Goal: Navigation & Orientation: Find specific page/section

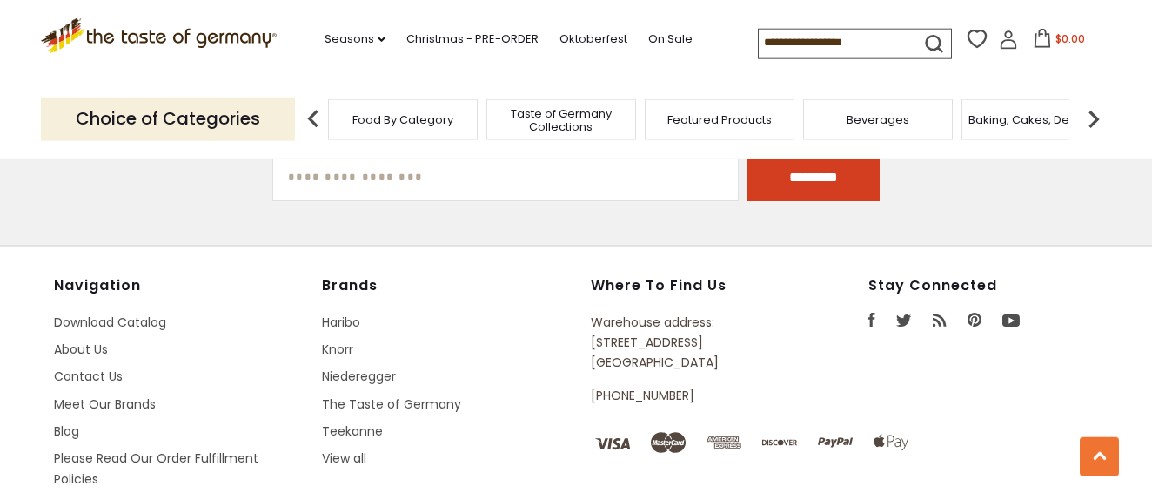
scroll to position [4439, 0]
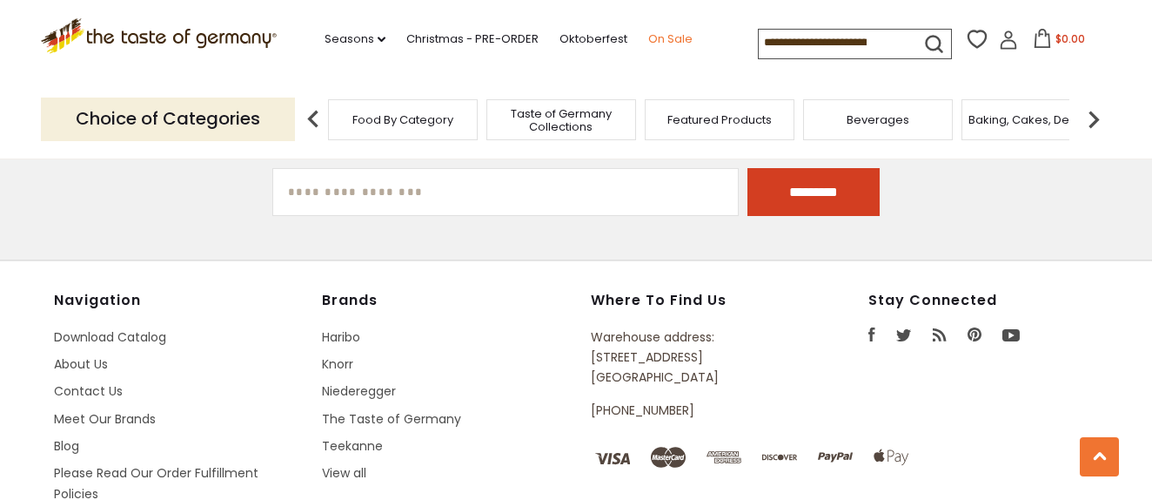
click at [648, 34] on link "On Sale" at bounding box center [670, 39] width 44 height 19
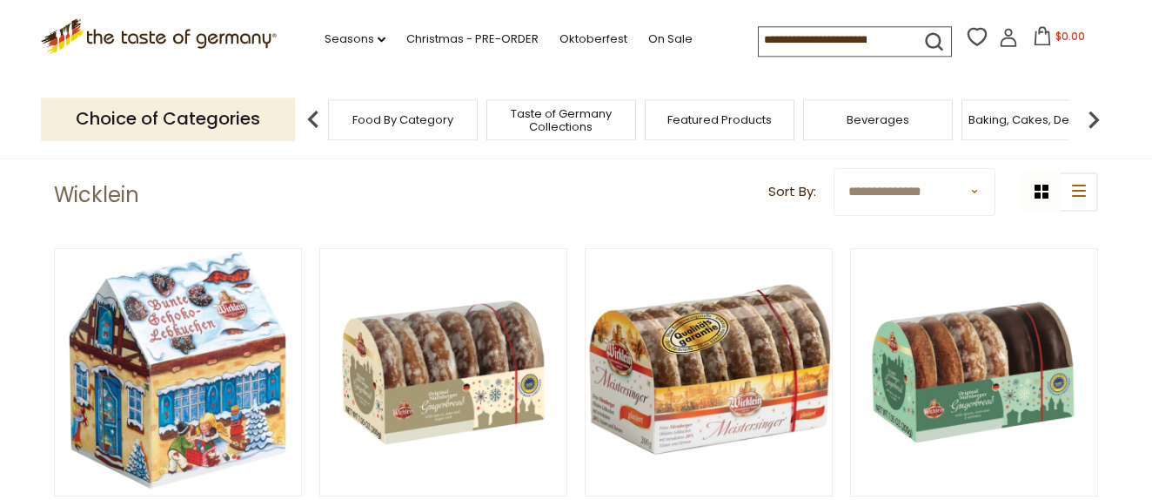
scroll to position [0, 0]
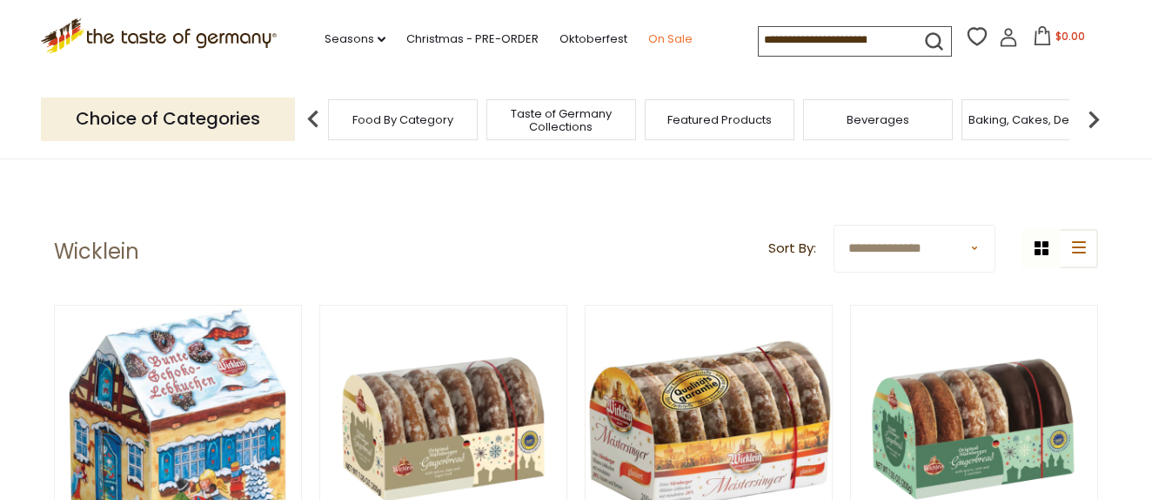
click at [648, 37] on link "On Sale" at bounding box center [670, 39] width 44 height 19
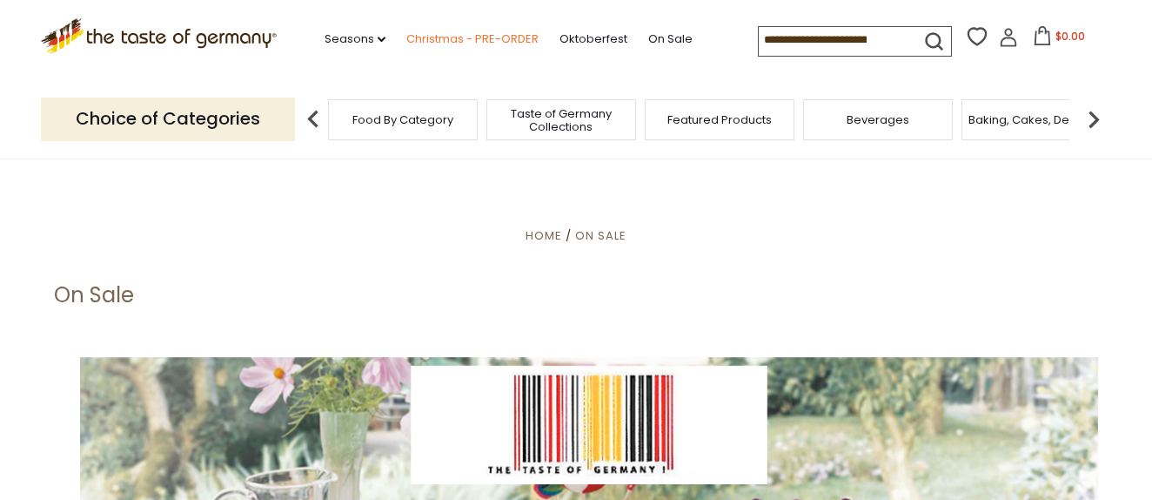
click at [406, 31] on link "Christmas - PRE-ORDER" at bounding box center [472, 39] width 132 height 19
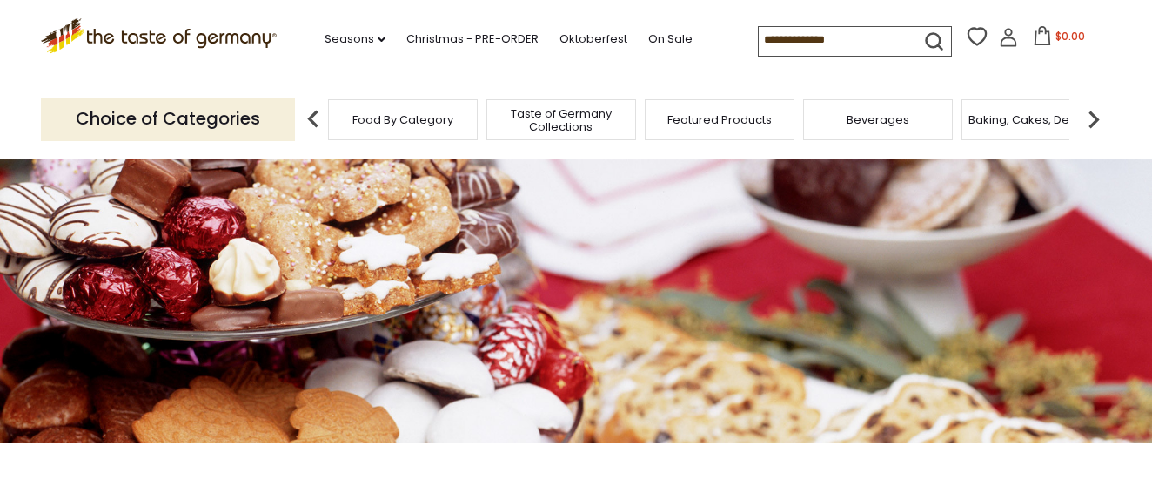
click at [1090, 113] on img at bounding box center [1094, 119] width 35 height 35
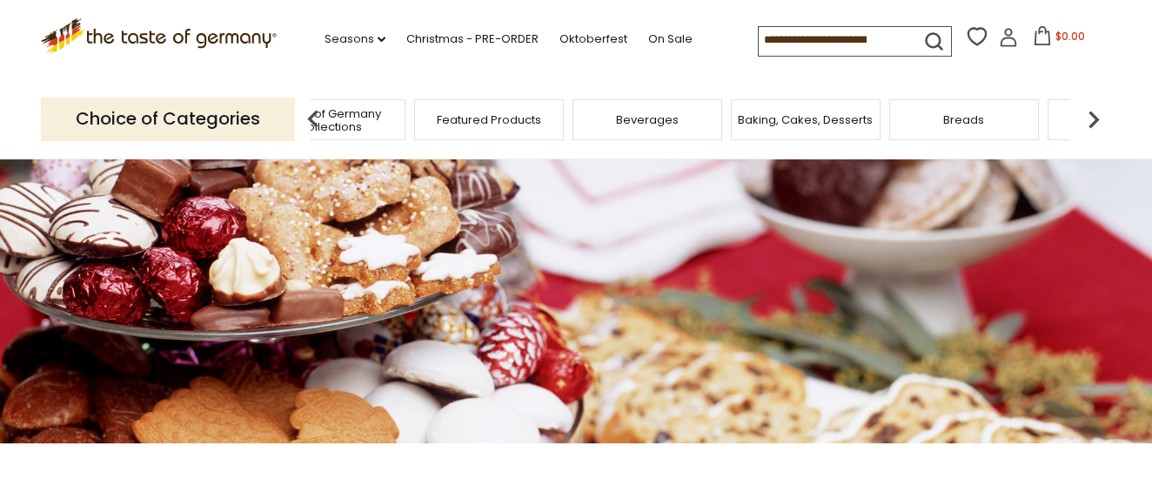
click at [961, 123] on span "Breads" at bounding box center [963, 119] width 41 height 13
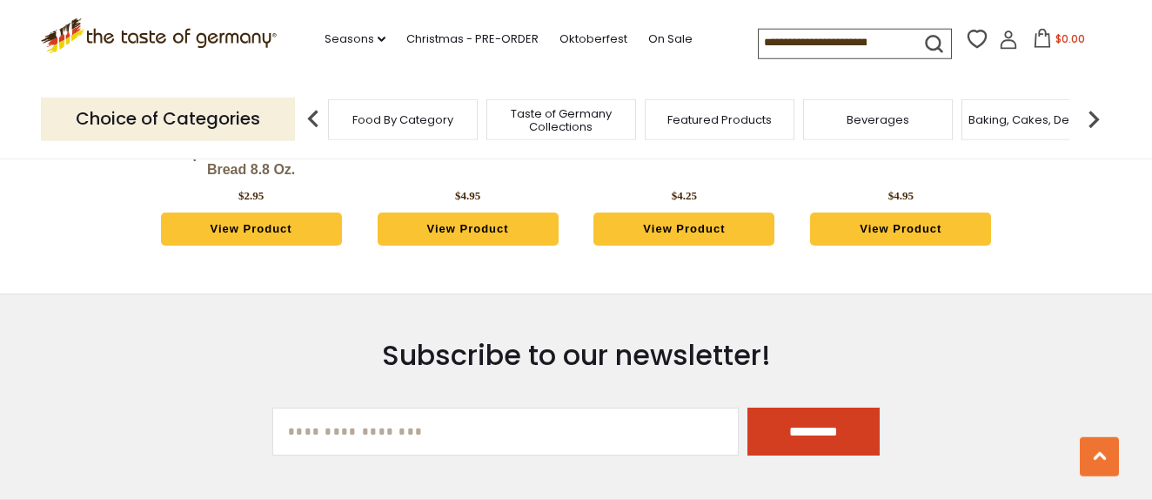
scroll to position [4882, 0]
